Goal: Transaction & Acquisition: Book appointment/travel/reservation

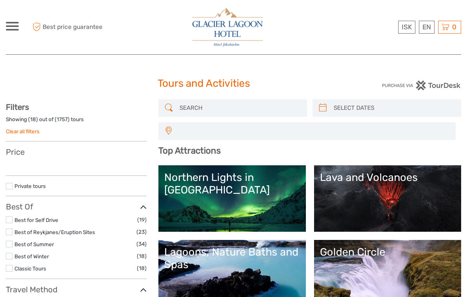
select select
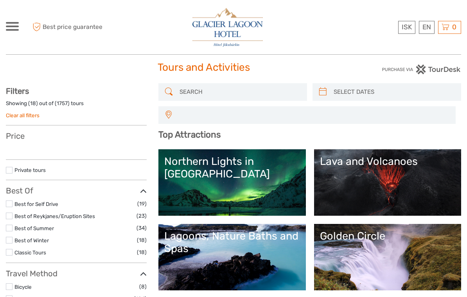
select select
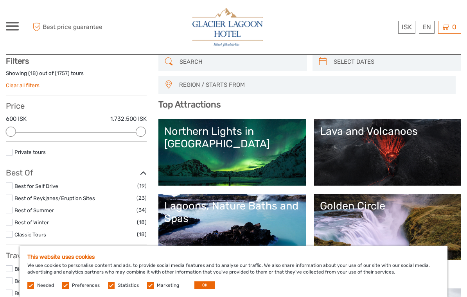
click at [194, 289] on button "OK" at bounding box center [204, 285] width 21 height 8
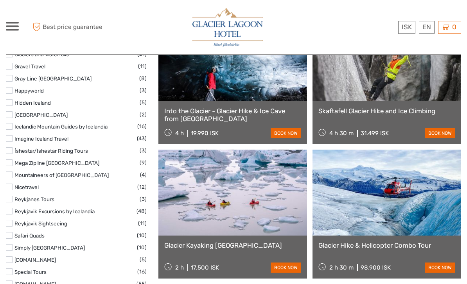
scroll to position [1122, 0]
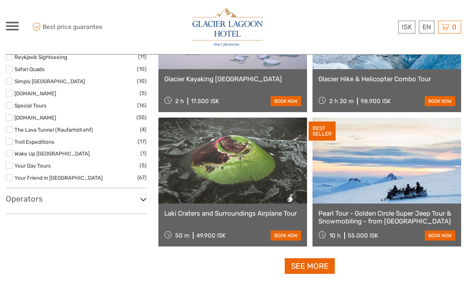
click at [94, 194] on h3 "Operators" at bounding box center [76, 198] width 141 height 9
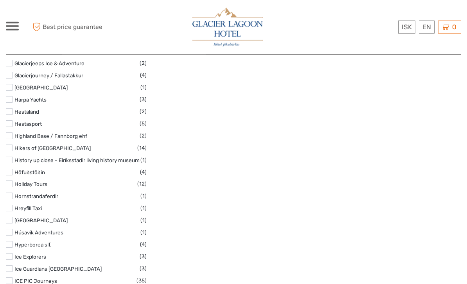
scroll to position [2312, 0]
click at [11, 277] on label at bounding box center [9, 280] width 7 height 7
click at [0, 0] on input "checkbox" at bounding box center [0, 0] width 0 height 0
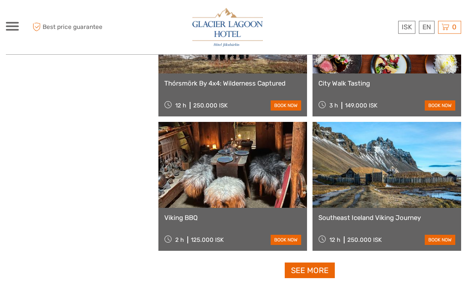
scroll to position [1130, 0]
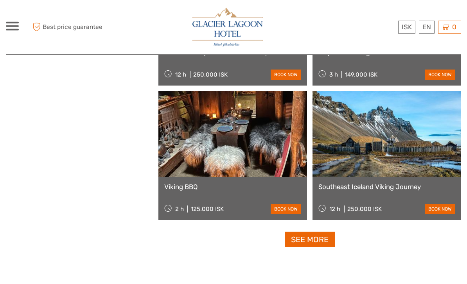
click at [302, 239] on link "See more" at bounding box center [309, 240] width 50 height 16
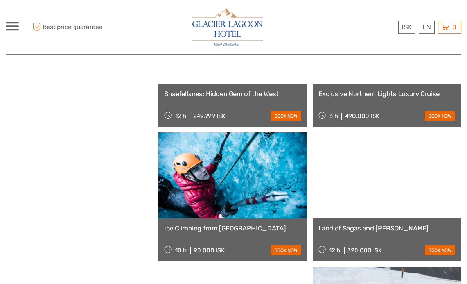
scroll to position [1516, 0]
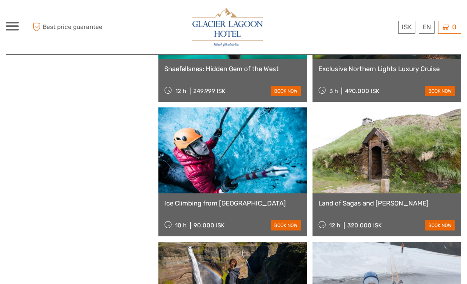
click at [13, 26] on span at bounding box center [12, 26] width 13 height 2
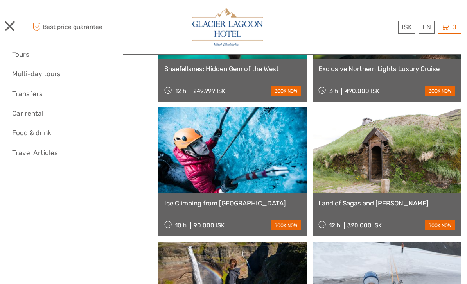
click at [29, 90] on link "Transfers" at bounding box center [64, 93] width 105 height 11
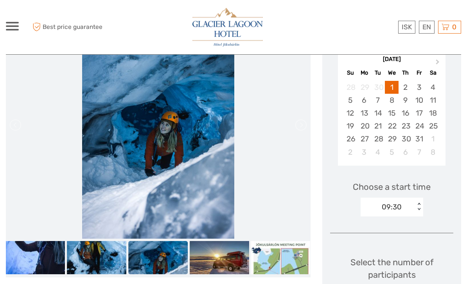
scroll to position [145, 0]
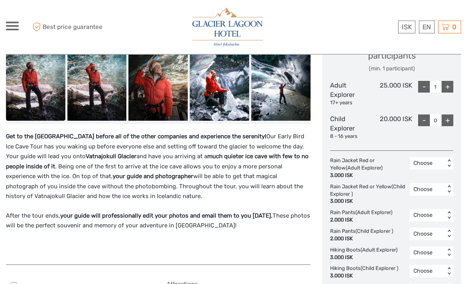
scroll to position [357, 0]
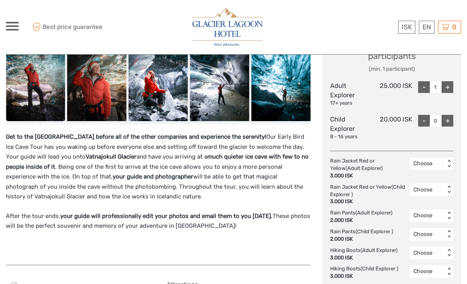
click at [60, 174] on p "Get to the [GEOGRAPHIC_DATA] before all of the other companies and experience t…" at bounding box center [158, 167] width 304 height 70
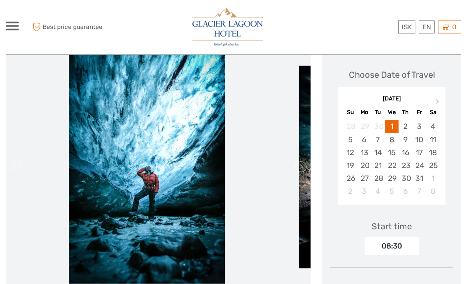
scroll to position [104, 0]
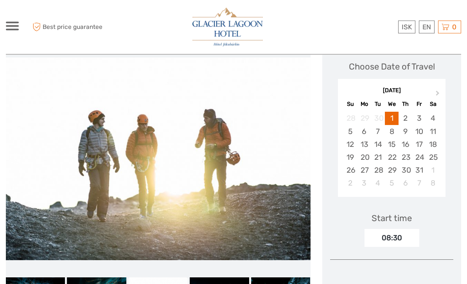
click at [436, 89] on button "Next Month" at bounding box center [438, 95] width 13 height 13
click at [440, 90] on button "Next Month" at bounding box center [438, 95] width 13 height 13
click at [434, 91] on button "Next Month" at bounding box center [438, 95] width 13 height 13
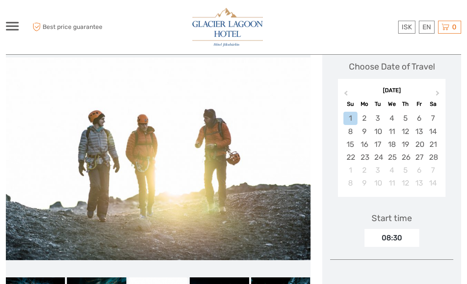
click at [433, 90] on button "Next Month" at bounding box center [438, 95] width 13 height 13
click at [428, 96] on div "[DATE] Su Mo Tu We Th Fr Sa" at bounding box center [391, 97] width 107 height 26
click at [432, 96] on button "Next Month" at bounding box center [438, 95] width 13 height 13
click at [433, 97] on button "Next Month" at bounding box center [438, 95] width 13 height 13
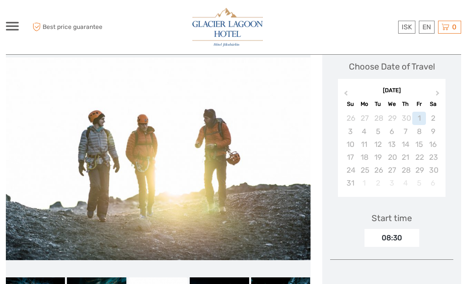
click at [431, 95] on div "[DATE] Su Mo Tu We Th Fr Sa" at bounding box center [391, 97] width 107 height 26
click at [439, 91] on button "Next Month" at bounding box center [438, 95] width 13 height 13
click at [350, 91] on button "Previous Month" at bounding box center [344, 95] width 13 height 13
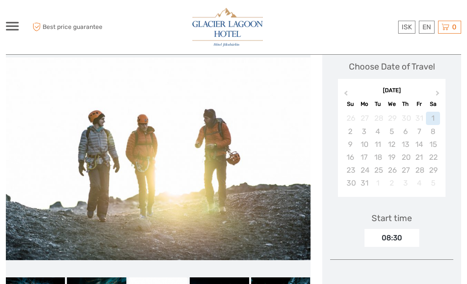
click at [350, 91] on button "Previous Month" at bounding box center [344, 95] width 13 height 13
click at [345, 91] on span "Previous Month" at bounding box center [345, 94] width 0 height 11
click at [345, 93] on span "Previous Month" at bounding box center [345, 94] width 0 height 11
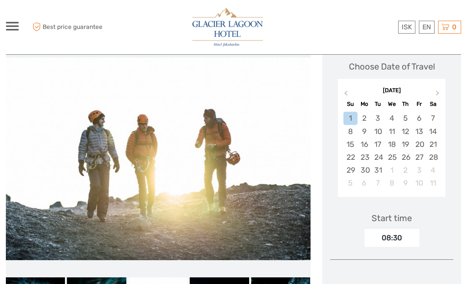
click at [345, 93] on span "Previous Month" at bounding box center [345, 94] width 0 height 11
click at [349, 89] on button "Previous Month" at bounding box center [344, 95] width 13 height 13
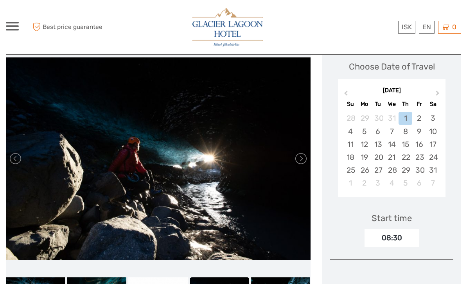
click at [420, 143] on div "16" at bounding box center [419, 144] width 14 height 13
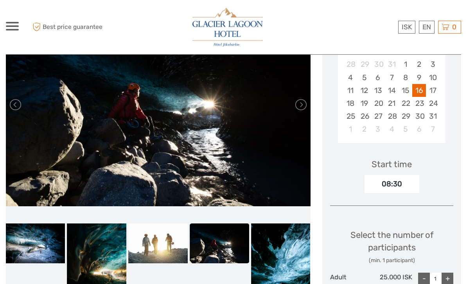
scroll to position [120, 0]
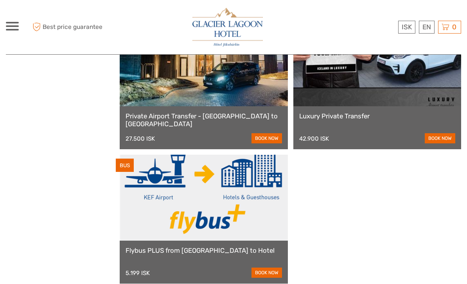
scroll to position [83, 0]
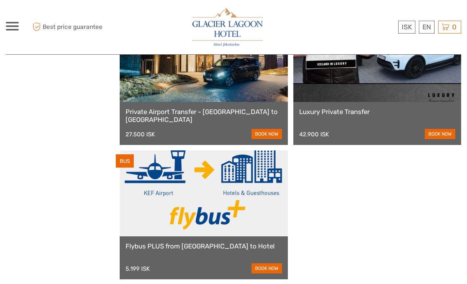
click at [11, 22] on span at bounding box center [12, 23] width 13 height 2
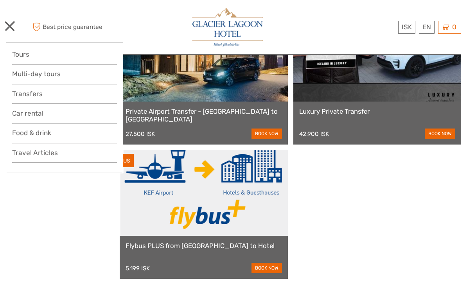
scroll to position [0, 0]
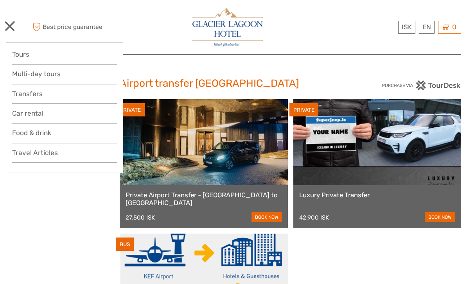
click at [217, 32] on img at bounding box center [227, 27] width 70 height 39
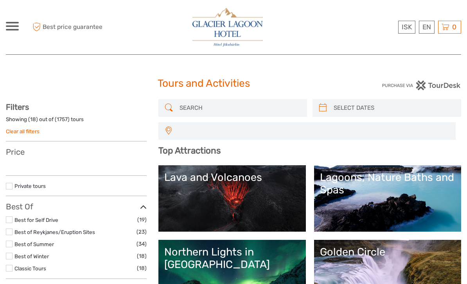
select select
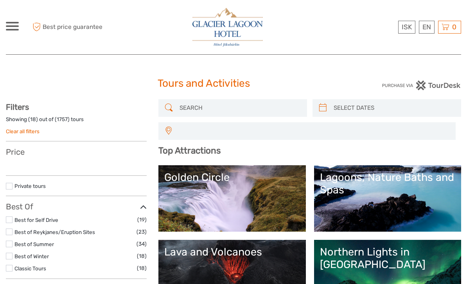
select select
